Goal: Task Accomplishment & Management: Manage account settings

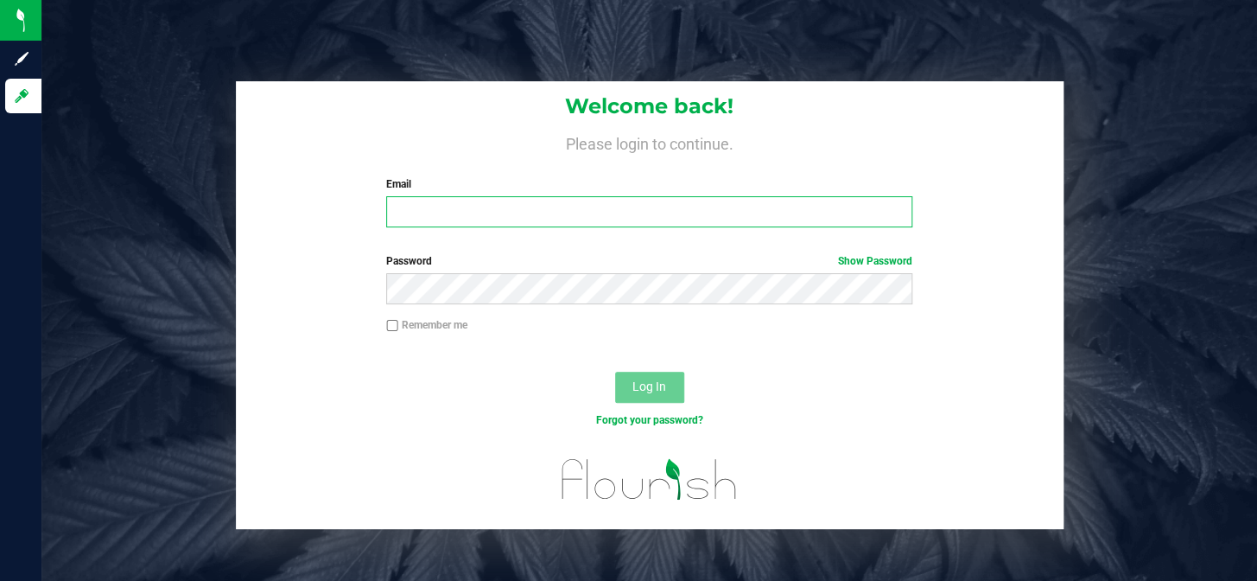
click at [390, 212] on input "Email" at bounding box center [649, 211] width 526 height 31
type input "[PERSON_NAME][EMAIL_ADDRESS][DOMAIN_NAME]"
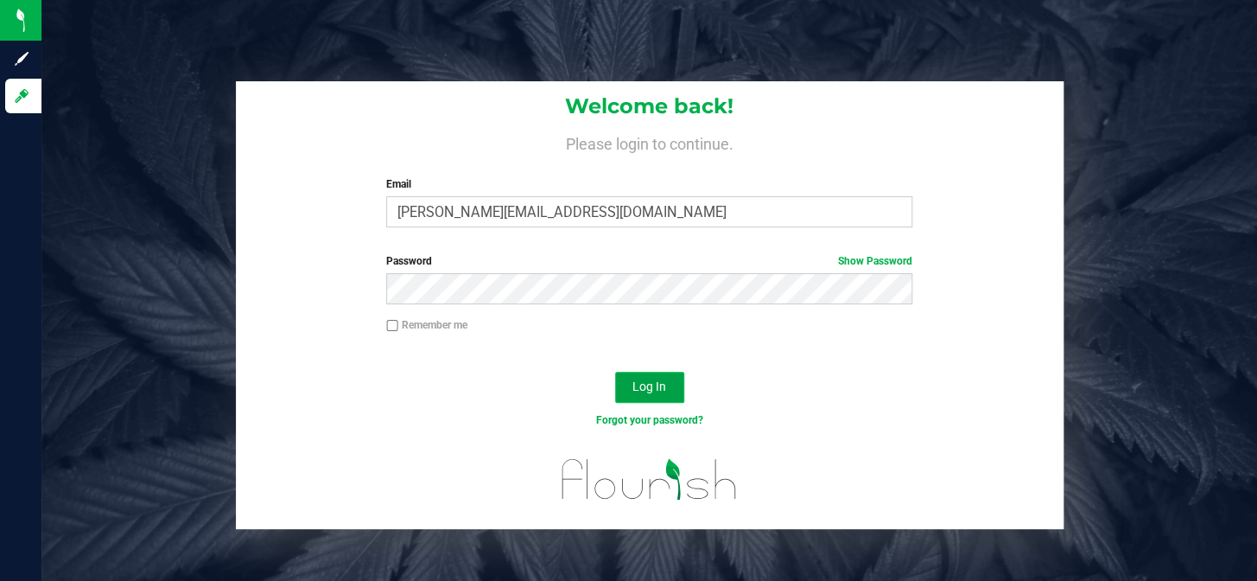
click at [643, 382] on span "Log In" at bounding box center [649, 386] width 34 height 14
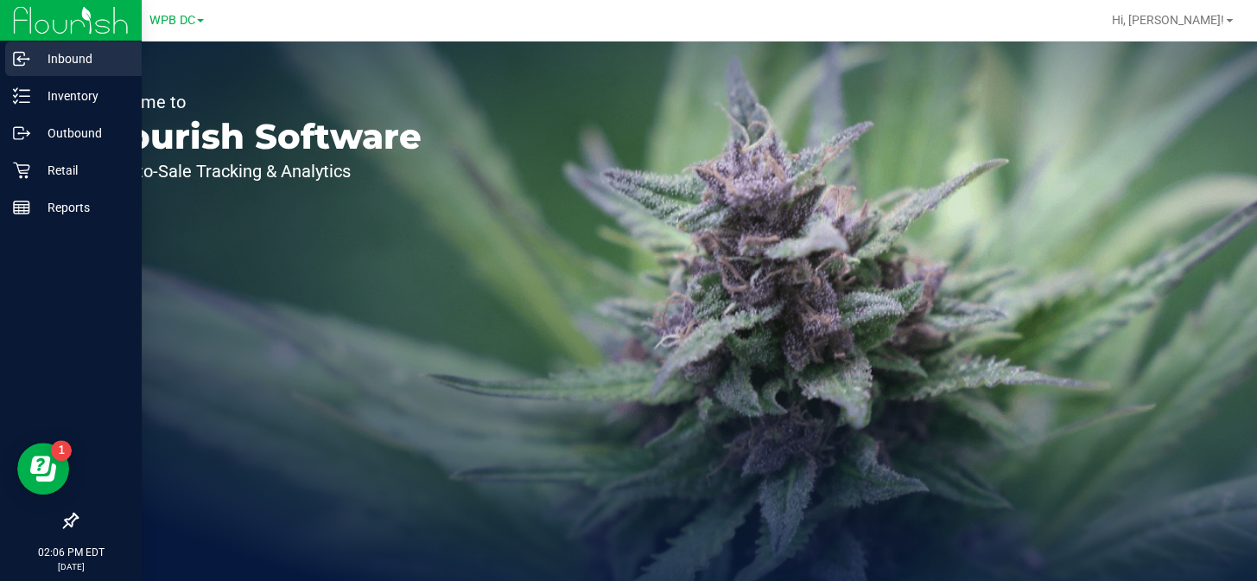
click at [80, 61] on p "Inbound" at bounding box center [82, 58] width 104 height 21
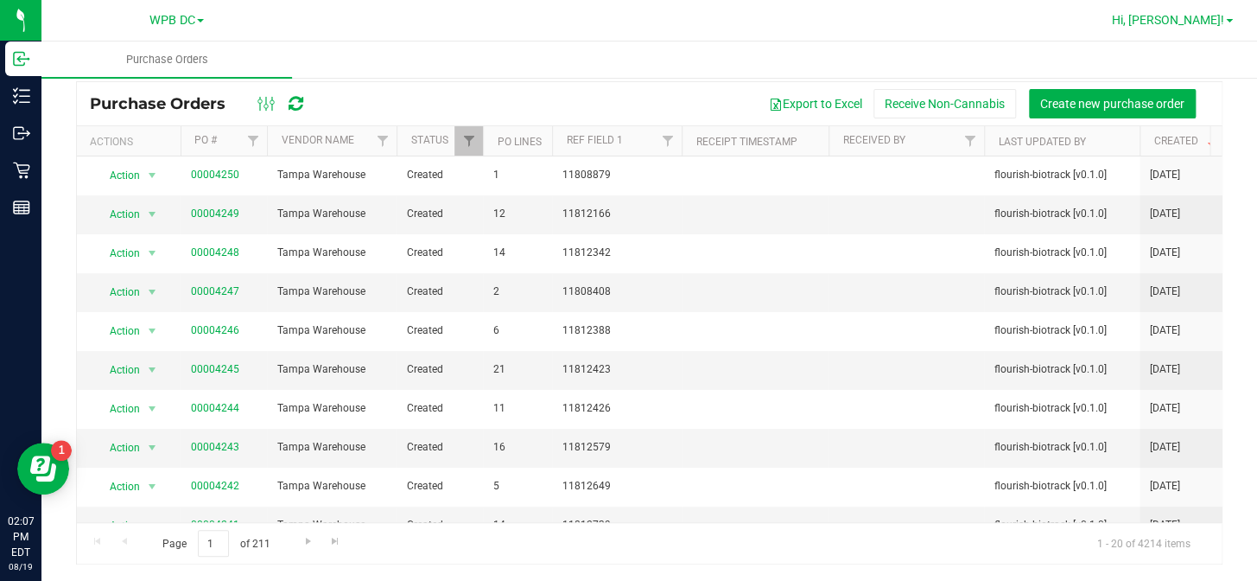
click at [1227, 20] on span at bounding box center [1229, 20] width 7 height 3
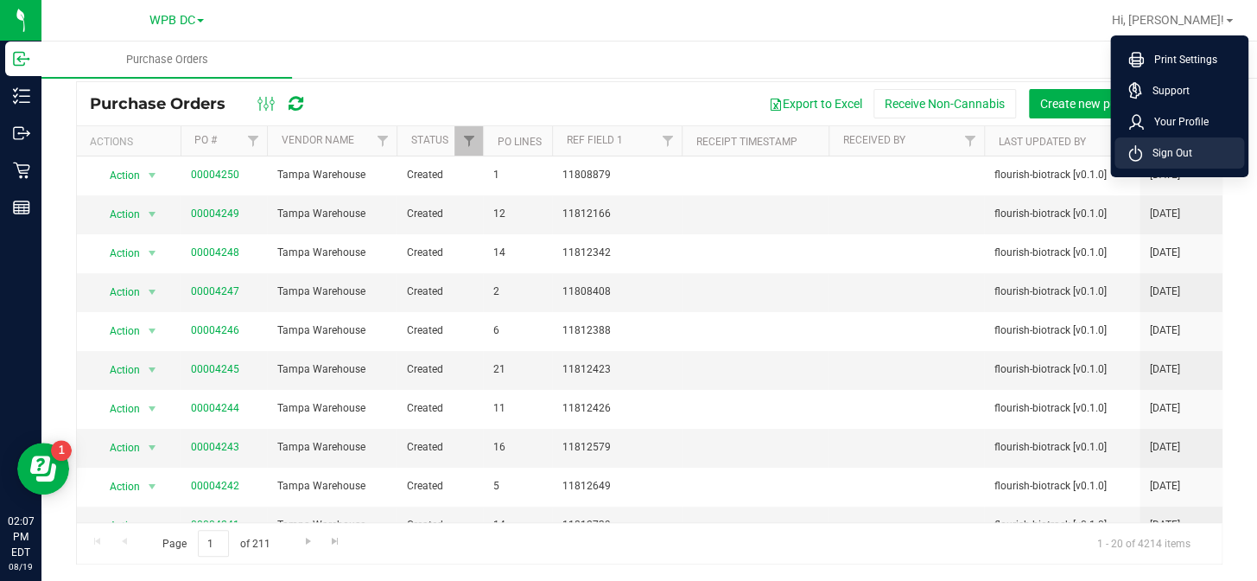
click at [1168, 149] on span "Sign Out" at bounding box center [1167, 152] width 50 height 17
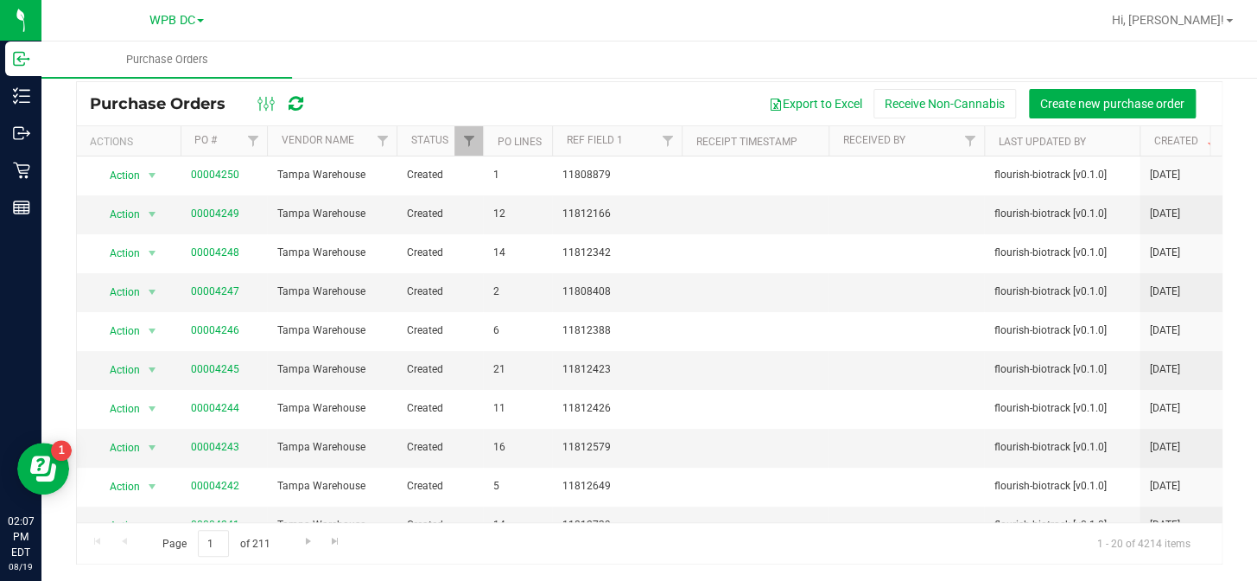
scroll to position [11, 0]
